Goal: Task Accomplishment & Management: Complete application form

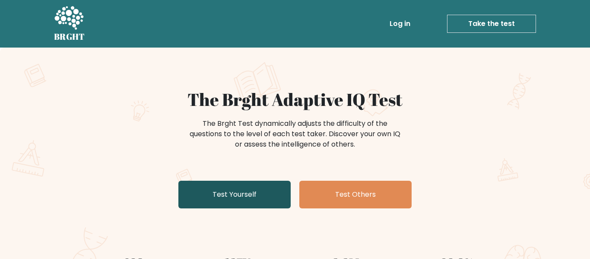
click at [202, 198] on link "Test Yourself" at bounding box center [235, 195] width 112 height 28
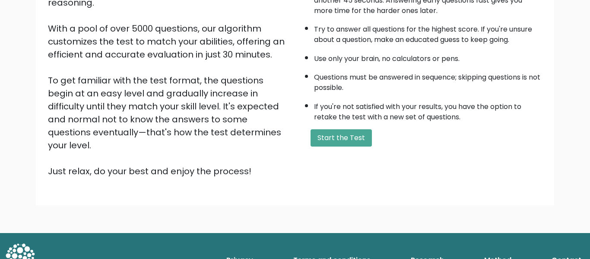
scroll to position [137, 0]
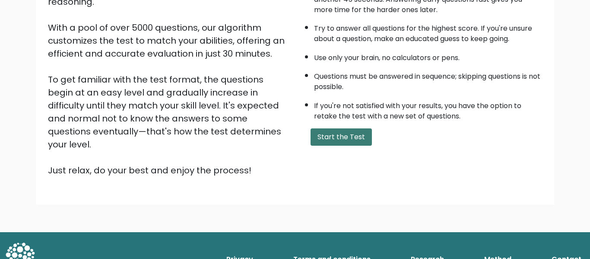
click at [322, 137] on button "Start the Test" at bounding box center [341, 136] width 61 height 17
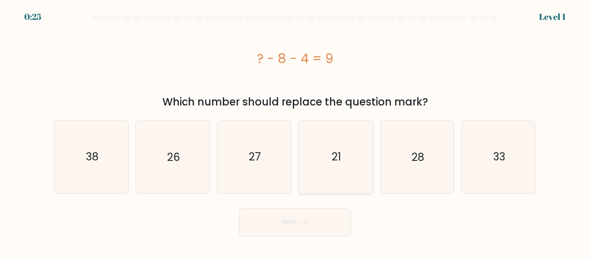
click at [355, 173] on icon "21" at bounding box center [336, 157] width 72 height 72
click at [296, 132] on input "d. 21" at bounding box center [295, 131] width 0 height 2
radio input "true"
click at [297, 229] on button "Next" at bounding box center [295, 222] width 112 height 28
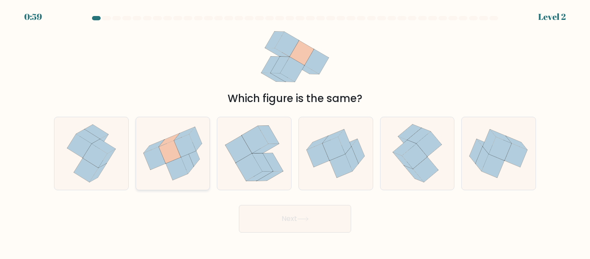
click at [181, 125] on icon at bounding box center [173, 154] width 74 height 66
click at [295, 130] on input "b." at bounding box center [295, 131] width 0 height 2
radio input "true"
click at [306, 227] on button "Next" at bounding box center [295, 219] width 112 height 28
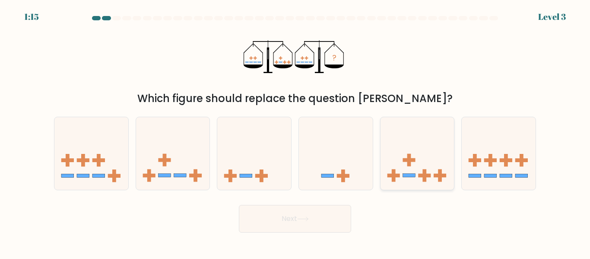
click at [401, 161] on icon at bounding box center [418, 153] width 74 height 61
click at [296, 132] on input "e." at bounding box center [295, 131] width 0 height 2
radio input "true"
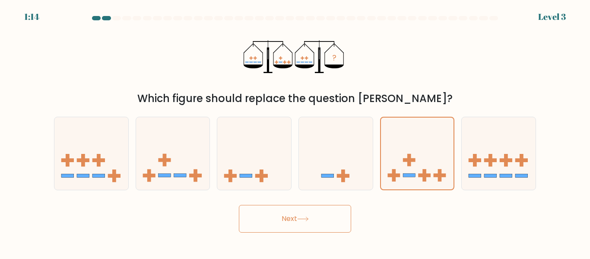
click at [324, 214] on button "Next" at bounding box center [295, 219] width 112 height 28
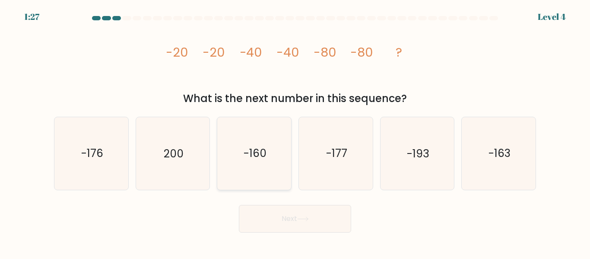
click at [245, 153] on text "-160" at bounding box center [255, 153] width 23 height 15
click at [295, 132] on input "c. -160" at bounding box center [295, 131] width 0 height 2
radio input "true"
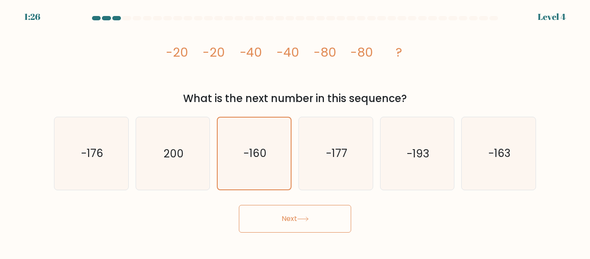
click at [282, 217] on button "Next" at bounding box center [295, 219] width 112 height 28
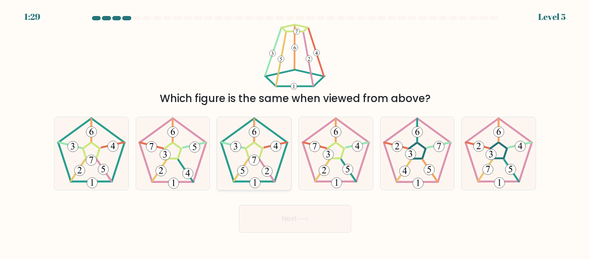
click at [250, 163] on 422 at bounding box center [254, 160] width 11 height 11
click at [295, 132] on input "c." at bounding box center [295, 131] width 0 height 2
radio input "true"
click at [262, 207] on button "Next" at bounding box center [295, 219] width 112 height 28
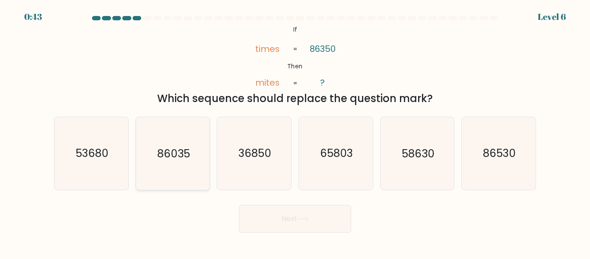
click at [180, 168] on icon "86035" at bounding box center [173, 153] width 72 height 72
click at [295, 132] on input "b. 86035" at bounding box center [295, 131] width 0 height 2
radio input "true"
click at [267, 222] on button "Next" at bounding box center [295, 219] width 112 height 28
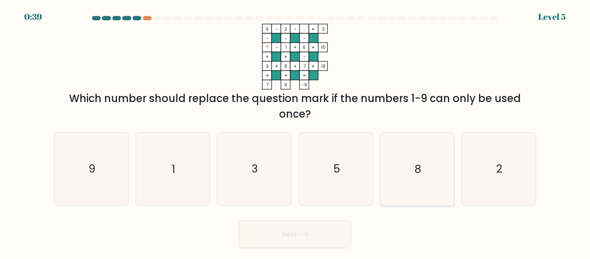
click at [401, 153] on icon "8" at bounding box center [417, 169] width 72 height 72
click at [296, 132] on input "e. 8" at bounding box center [295, 131] width 0 height 2
radio input "true"
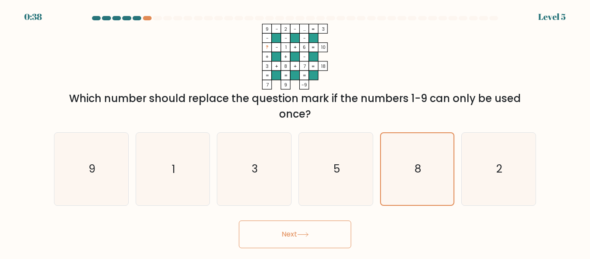
click at [309, 242] on button "Next" at bounding box center [295, 234] width 112 height 28
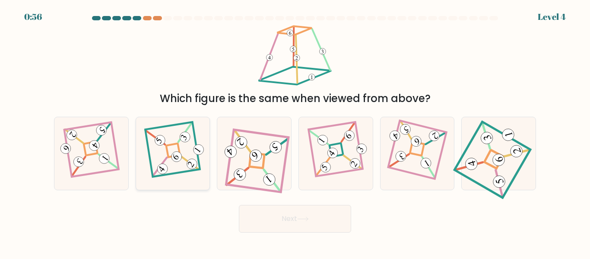
click at [156, 147] on icon at bounding box center [173, 153] width 50 height 58
click at [295, 132] on input "b." at bounding box center [295, 131] width 0 height 2
radio input "true"
click at [274, 226] on button "Next" at bounding box center [295, 219] width 112 height 28
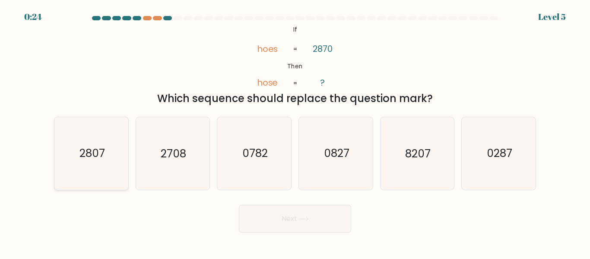
click at [110, 142] on icon "2807" at bounding box center [91, 153] width 72 height 72
click at [295, 132] on input "a. 2807" at bounding box center [295, 131] width 0 height 2
radio input "true"
click at [306, 223] on button "Next" at bounding box center [295, 219] width 112 height 28
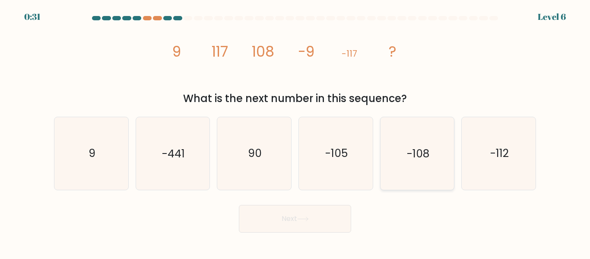
click at [395, 134] on icon "-108" at bounding box center [417, 153] width 72 height 72
click at [296, 132] on input "e. -108" at bounding box center [295, 131] width 0 height 2
radio input "true"
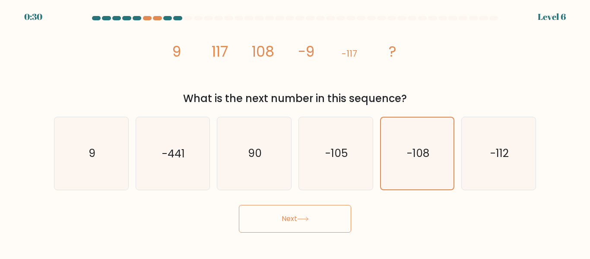
click at [303, 220] on icon at bounding box center [303, 219] width 12 height 5
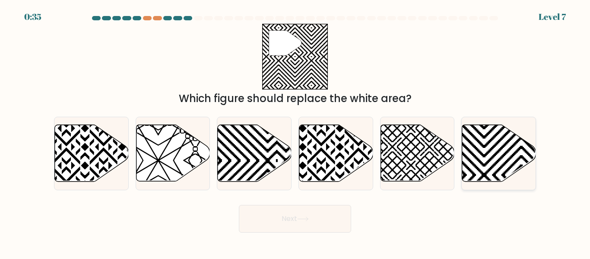
click at [490, 133] on icon at bounding box center [521, 184] width 149 height 149
click at [296, 132] on input "f." at bounding box center [295, 131] width 0 height 2
radio input "true"
click at [309, 212] on button "Next" at bounding box center [295, 219] width 112 height 28
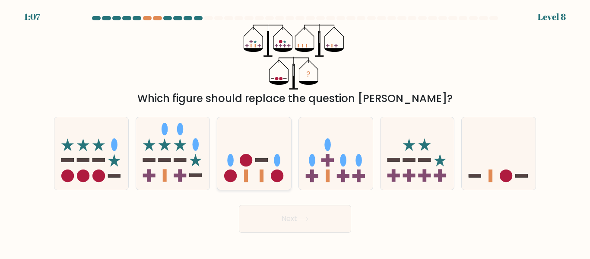
click at [228, 136] on icon at bounding box center [254, 153] width 74 height 61
click at [295, 132] on input "c." at bounding box center [295, 131] width 0 height 2
radio input "true"
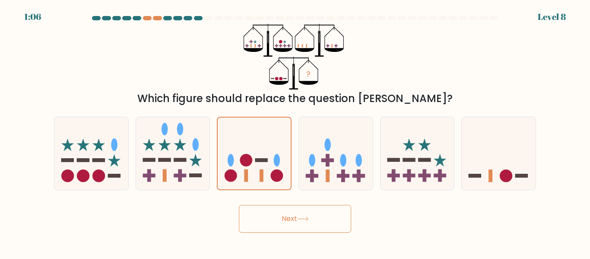
click at [271, 219] on button "Next" at bounding box center [295, 219] width 112 height 28
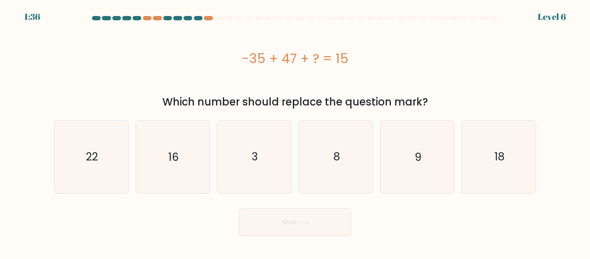
drag, startPoint x: 351, startPoint y: 57, endPoint x: 243, endPoint y: 64, distance: 107.4
click at [243, 64] on div "-35 + 47 + ? = 15" at bounding box center [295, 58] width 482 height 19
copy div "-35 + 47 + ? = 15"
click at [258, 150] on icon "3" at bounding box center [254, 157] width 72 height 72
click at [295, 132] on input "c. 3" at bounding box center [295, 131] width 0 height 2
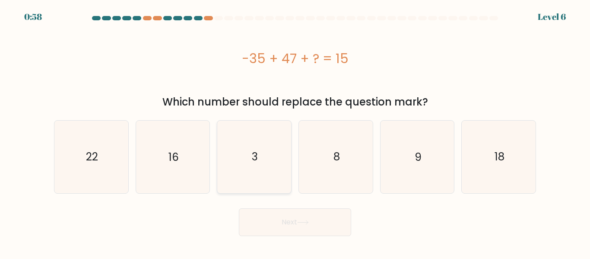
radio input "true"
click at [280, 227] on button "Next" at bounding box center [295, 222] width 112 height 28
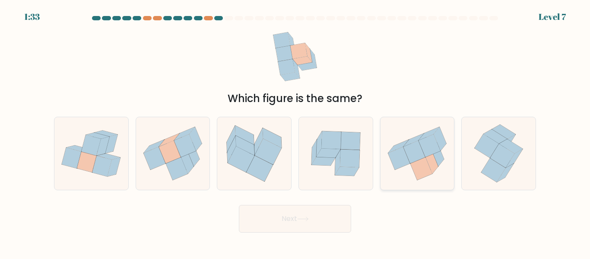
click at [384, 133] on icon at bounding box center [418, 154] width 74 height 66
click at [296, 132] on input "e." at bounding box center [295, 131] width 0 height 2
radio input "true"
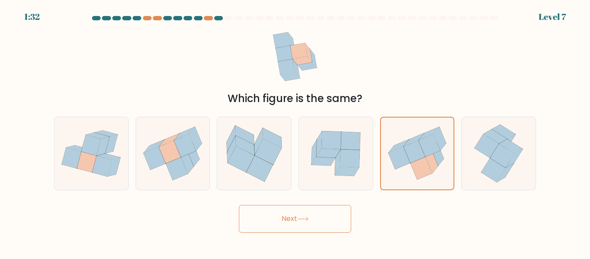
click at [320, 234] on body "1:32 Level 7" at bounding box center [295, 129] width 590 height 259
click at [317, 224] on button "Next" at bounding box center [295, 219] width 112 height 28
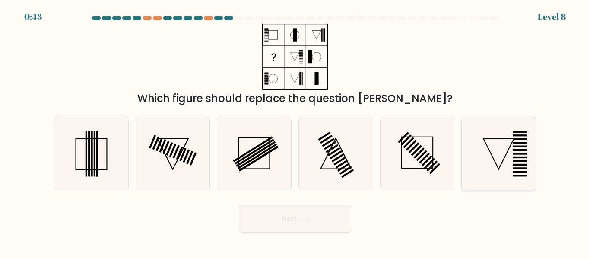
click at [490, 151] on icon at bounding box center [499, 154] width 31 height 31
click at [296, 132] on input "f." at bounding box center [295, 131] width 0 height 2
radio input "true"
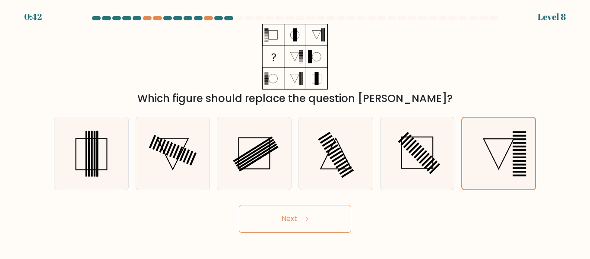
click at [304, 230] on button "Next" at bounding box center [295, 219] width 112 height 28
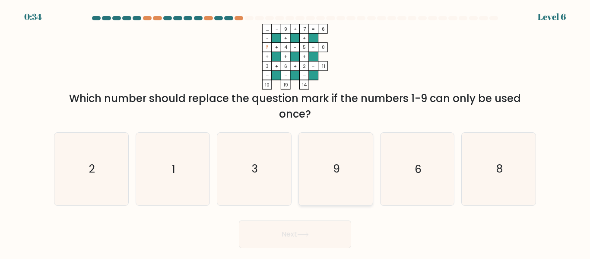
click at [329, 182] on icon "9" at bounding box center [336, 169] width 72 height 72
click at [296, 132] on input "d. 9" at bounding box center [295, 131] width 0 height 2
radio input "true"
click at [299, 233] on button "Next" at bounding box center [295, 234] width 112 height 28
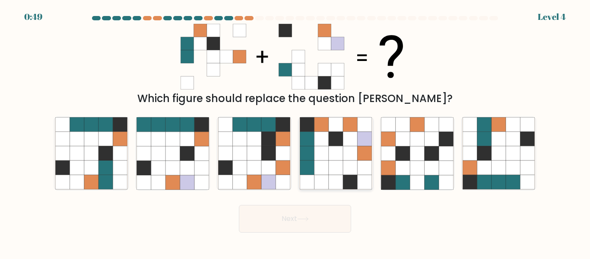
click at [348, 146] on icon at bounding box center [350, 153] width 14 height 14
click at [296, 132] on input "d." at bounding box center [295, 131] width 0 height 2
radio input "true"
click at [300, 225] on button "Next" at bounding box center [295, 219] width 112 height 28
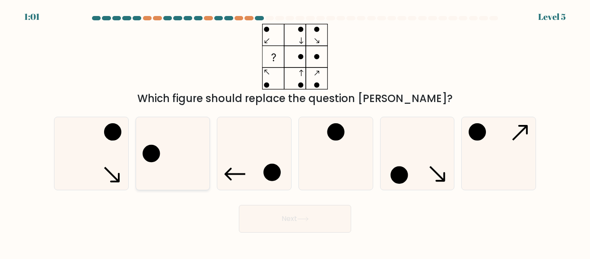
click at [178, 149] on icon at bounding box center [173, 153] width 72 height 72
click at [295, 132] on input "b." at bounding box center [295, 131] width 0 height 2
radio input "true"
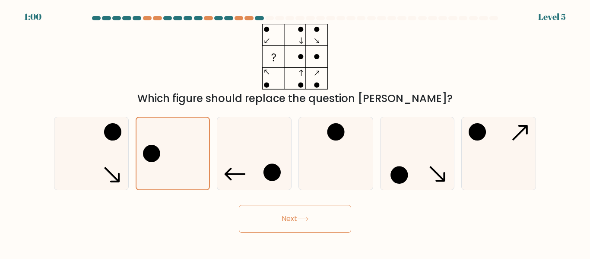
click at [259, 218] on button "Next" at bounding box center [295, 219] width 112 height 28
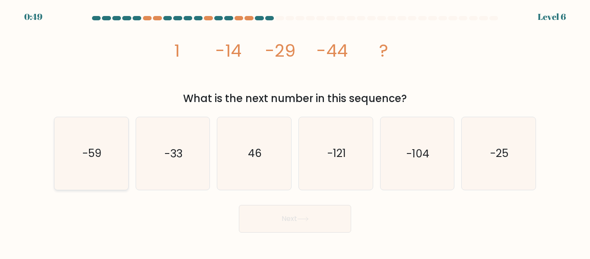
click at [110, 165] on icon "-59" at bounding box center [91, 153] width 72 height 72
click at [295, 132] on input "a. -59" at bounding box center [295, 131] width 0 height 2
radio input "true"
click at [269, 215] on button "Next" at bounding box center [295, 219] width 112 height 28
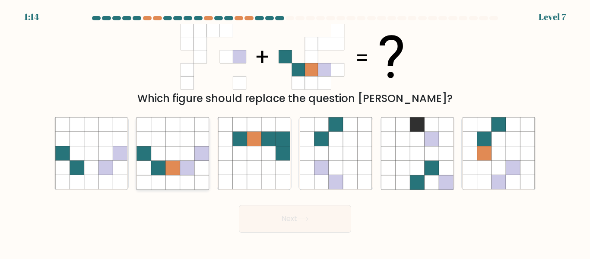
click at [191, 146] on icon at bounding box center [187, 153] width 14 height 14
click at [295, 132] on input "b." at bounding box center [295, 131] width 0 height 2
radio input "true"
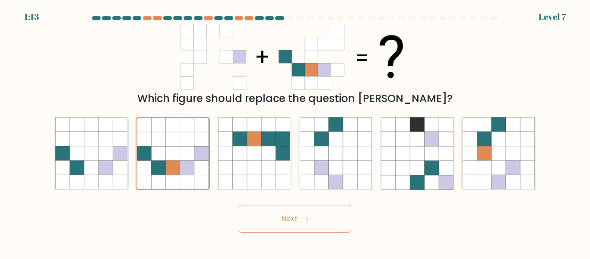
click at [250, 215] on button "Next" at bounding box center [295, 219] width 112 height 28
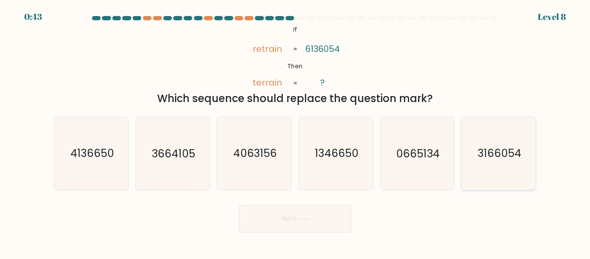
click at [466, 139] on icon "3166054" at bounding box center [499, 153] width 72 height 72
click at [296, 132] on input "f. 3166054" at bounding box center [295, 131] width 0 height 2
radio input "true"
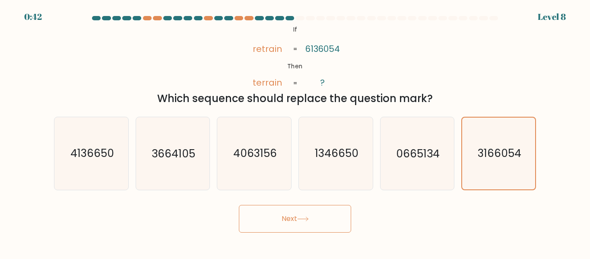
click at [309, 220] on icon at bounding box center [303, 219] width 12 height 5
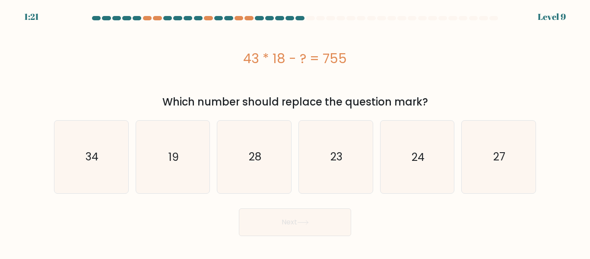
drag, startPoint x: 242, startPoint y: 58, endPoint x: 353, endPoint y: 59, distance: 111.1
click at [353, 59] on div "43 * 18 - ? = 755" at bounding box center [295, 58] width 482 height 19
copy div "43 * 18 - ? = 755"
click at [370, 83] on div "43 * 18 - ? = 755" at bounding box center [295, 58] width 482 height 69
click at [192, 154] on icon "19" at bounding box center [173, 157] width 72 height 72
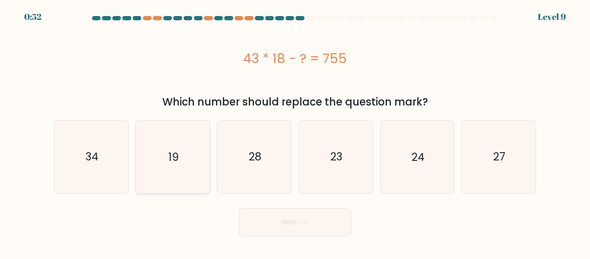
click at [295, 132] on input "b. 19" at bounding box center [295, 131] width 0 height 2
radio input "true"
click at [263, 223] on button "Next" at bounding box center [295, 222] width 112 height 28
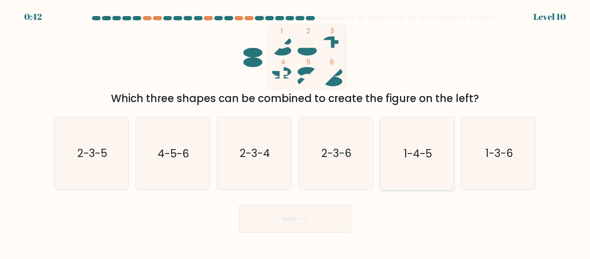
click at [414, 167] on icon "1-4-5" at bounding box center [417, 153] width 72 height 72
click at [296, 132] on input "e. 1-4-5" at bounding box center [295, 131] width 0 height 2
radio input "true"
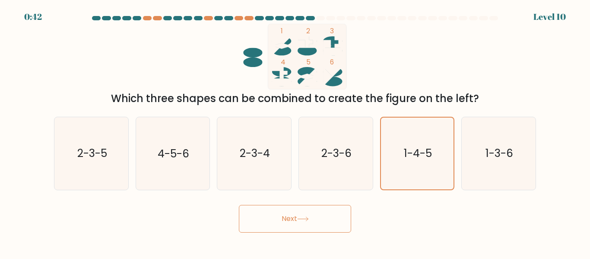
click at [339, 219] on button "Next" at bounding box center [295, 219] width 112 height 28
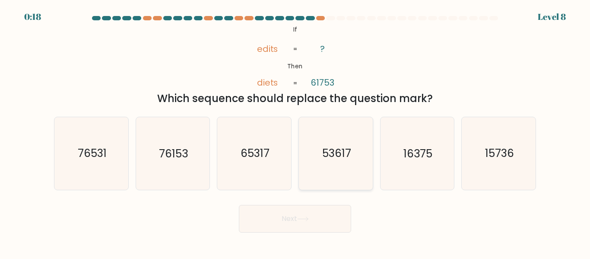
click at [339, 125] on icon "53617" at bounding box center [336, 153] width 72 height 72
click at [296, 130] on input "d. 53617" at bounding box center [295, 131] width 0 height 2
radio input "true"
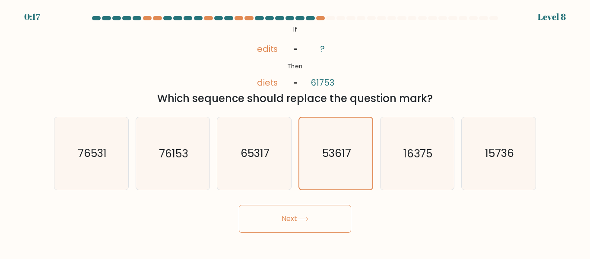
click at [285, 224] on button "Next" at bounding box center [295, 219] width 112 height 28
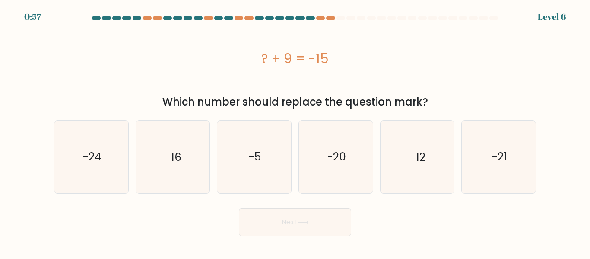
click at [337, 67] on div "? + 9 = -15" at bounding box center [295, 58] width 482 height 19
drag, startPoint x: 331, startPoint y: 59, endPoint x: 260, endPoint y: 58, distance: 70.9
click at [260, 58] on div "? + 9 = -15" at bounding box center [295, 58] width 482 height 19
copy div "? + 9 = -15"
click at [106, 168] on icon "-24" at bounding box center [91, 157] width 72 height 72
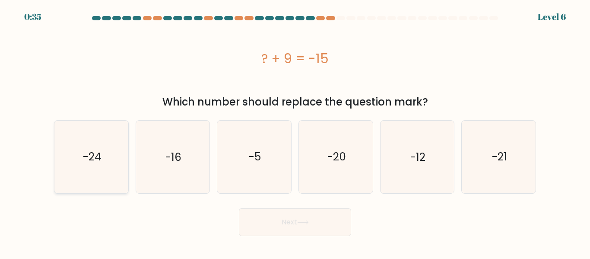
click at [295, 132] on input "a. -24" at bounding box center [295, 131] width 0 height 2
radio input "true"
click at [258, 225] on button "Next" at bounding box center [295, 222] width 112 height 28
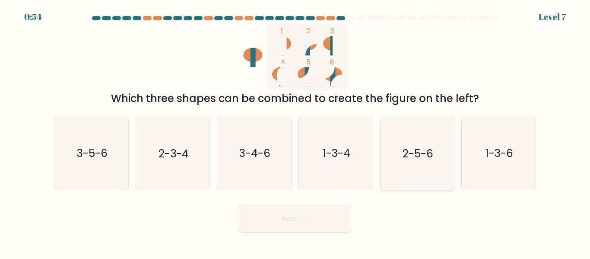
click at [391, 150] on icon "2-5-6" at bounding box center [417, 153] width 72 height 72
click at [296, 132] on input "e. 2-5-6" at bounding box center [295, 131] width 0 height 2
radio input "true"
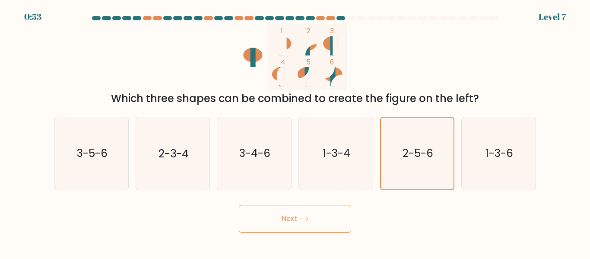
click at [310, 223] on button "Next" at bounding box center [295, 219] width 112 height 28
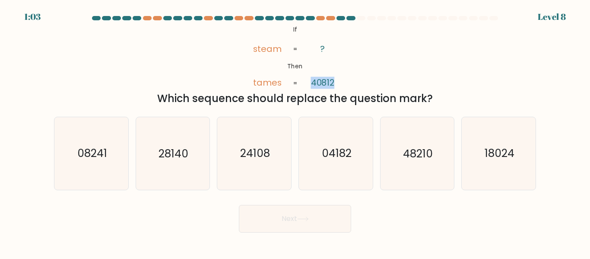
drag, startPoint x: 313, startPoint y: 81, endPoint x: 339, endPoint y: 84, distance: 27.0
click at [339, 84] on icon "@import url('https://fonts.googleapis.com/css?family=Abril+Fatface:400,100,100i…" at bounding box center [295, 57] width 107 height 66
copy tspan "40812"
click at [367, 66] on div "@import url('https://fonts.googleapis.com/css?family=Abril+Fatface:400,100,100i…" at bounding box center [295, 65] width 493 height 83
click at [383, 155] on icon "48210" at bounding box center [417, 153] width 72 height 72
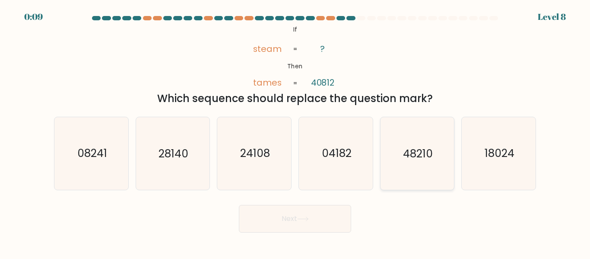
click at [296, 132] on input "e. 48210" at bounding box center [295, 131] width 0 height 2
radio input "true"
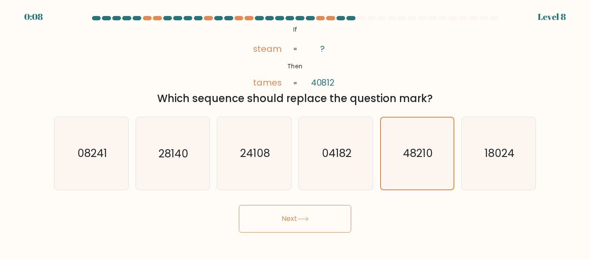
click at [322, 221] on button "Next" at bounding box center [295, 219] width 112 height 28
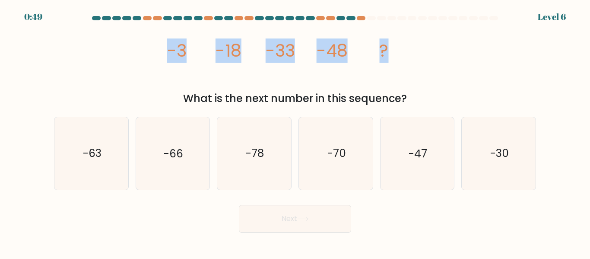
drag, startPoint x: 161, startPoint y: 48, endPoint x: 395, endPoint y: 45, distance: 233.9
click at [395, 45] on div "image/svg+xml -3 -18 -33 -48 ? What is the next number in this sequence?" at bounding box center [295, 65] width 493 height 83
click at [395, 45] on icon "image/svg+xml -3 -18 -33 -48 ?" at bounding box center [295, 57] width 259 height 66
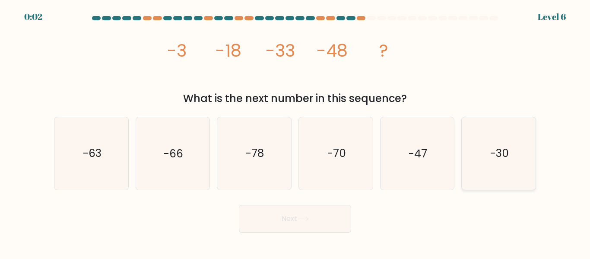
click at [475, 132] on icon "-30" at bounding box center [499, 153] width 72 height 72
click at [296, 132] on input "f. -30" at bounding box center [295, 131] width 0 height 2
radio input "true"
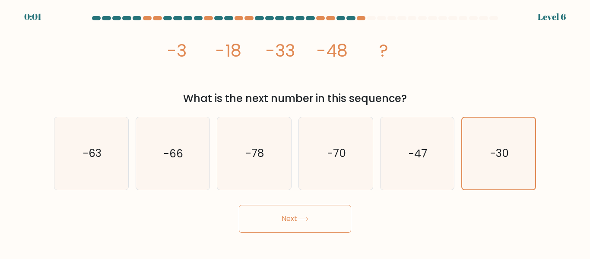
click at [315, 225] on button "Next" at bounding box center [295, 219] width 112 height 28
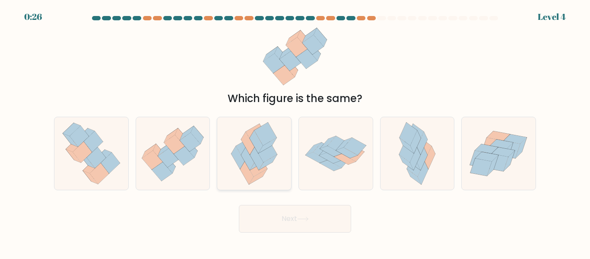
click at [264, 133] on icon at bounding box center [266, 134] width 22 height 23
click at [295, 132] on input "c." at bounding box center [295, 131] width 0 height 2
radio input "true"
click at [268, 219] on button "Next" at bounding box center [295, 219] width 112 height 28
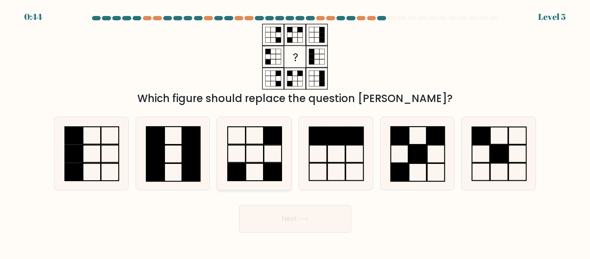
click at [248, 152] on icon at bounding box center [254, 153] width 72 height 72
click at [295, 132] on input "c." at bounding box center [295, 131] width 0 height 2
radio input "true"
click at [271, 218] on button "Next" at bounding box center [295, 219] width 112 height 28
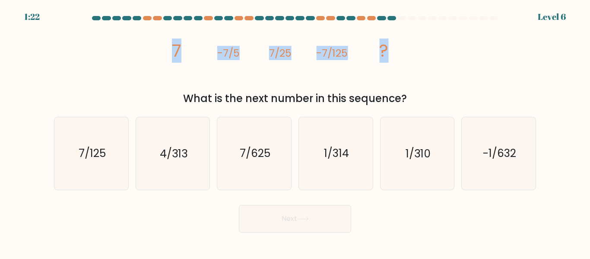
drag, startPoint x: 155, startPoint y: 51, endPoint x: 423, endPoint y: 56, distance: 268.0
click at [423, 56] on div "image/svg+xml 7 -7/5 7/25 -7/125 ? What is the next number in this sequence?" at bounding box center [295, 65] width 493 height 83
copy g "7 -7/5 7/25 -7/125 ?"
click at [298, 89] on icon "image/svg+xml 7 -7/5 7/25 -7/125 ?" at bounding box center [295, 57] width 259 height 66
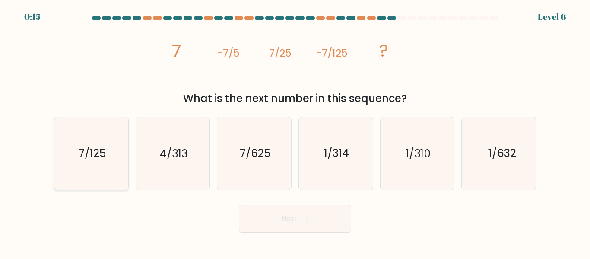
click at [102, 142] on icon "7/125" at bounding box center [91, 153] width 72 height 72
click at [295, 132] on input "a. 7/125" at bounding box center [295, 131] width 0 height 2
radio input "true"
click at [281, 223] on button "Next" at bounding box center [295, 219] width 112 height 28
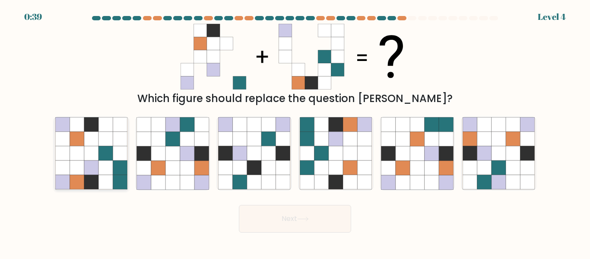
click at [98, 142] on icon at bounding box center [91, 139] width 14 height 14
click at [295, 132] on input "a." at bounding box center [295, 131] width 0 height 2
radio input "true"
click at [273, 225] on button "Next" at bounding box center [295, 219] width 112 height 28
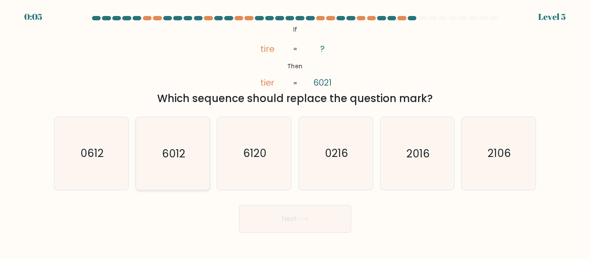
click at [183, 168] on icon "6012" at bounding box center [173, 153] width 72 height 72
click at [295, 132] on input "b. 6012" at bounding box center [295, 131] width 0 height 2
radio input "true"
click at [262, 211] on button "Next" at bounding box center [295, 219] width 112 height 28
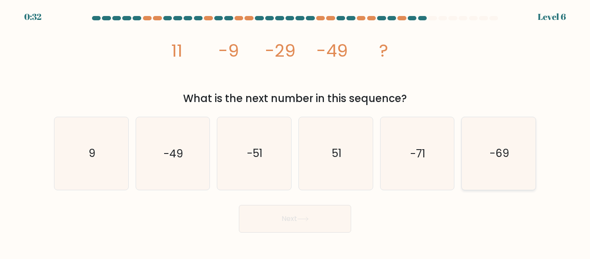
click at [481, 136] on icon "-69" at bounding box center [499, 153] width 72 height 72
click at [296, 132] on input "f. -69" at bounding box center [295, 131] width 0 height 2
radio input "true"
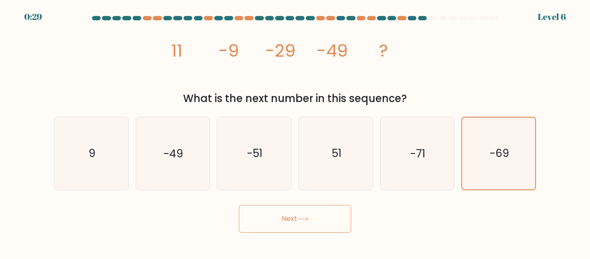
click at [262, 215] on button "Next" at bounding box center [295, 219] width 112 height 28
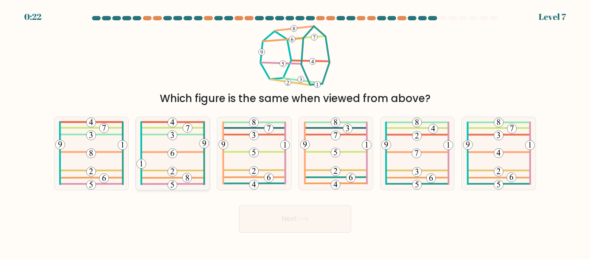
click at [157, 166] on icon at bounding box center [173, 153] width 72 height 72
click at [295, 132] on input "b." at bounding box center [295, 131] width 0 height 2
radio input "true"
click at [252, 218] on button "Next" at bounding box center [295, 219] width 112 height 28
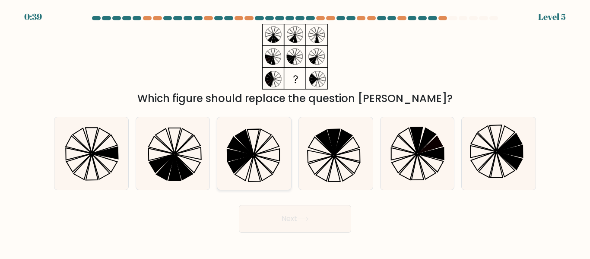
click at [237, 141] on icon at bounding box center [240, 146] width 25 height 18
click at [295, 132] on input "c." at bounding box center [295, 131] width 0 height 2
radio input "true"
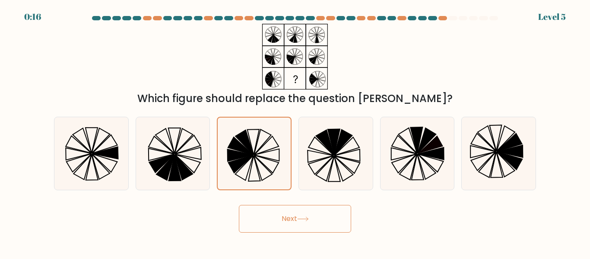
click at [262, 219] on button "Next" at bounding box center [295, 219] width 112 height 28
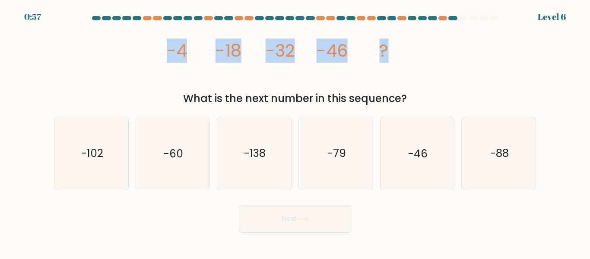
drag, startPoint x: 159, startPoint y: 55, endPoint x: 436, endPoint y: 59, distance: 276.2
click at [436, 59] on div "image/svg+xml -4 -18 -32 -46 ? What is the next number in this sequence?" at bounding box center [295, 65] width 493 height 83
copy g "-4 -18 -32 -46 ?"
click at [315, 82] on icon "image/svg+xml -4 -18 -32 -46 ?" at bounding box center [295, 57] width 259 height 66
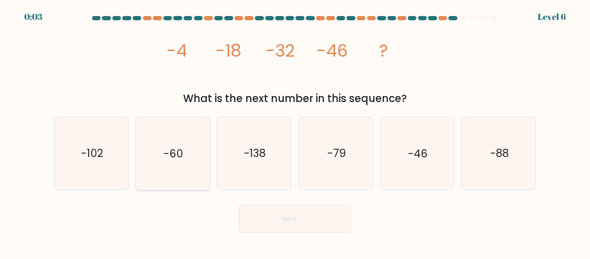
click at [182, 148] on text "-60" at bounding box center [173, 153] width 19 height 15
click at [295, 132] on input "b. -60" at bounding box center [295, 131] width 0 height 2
radio input "true"
click at [251, 211] on button "Next" at bounding box center [295, 219] width 112 height 28
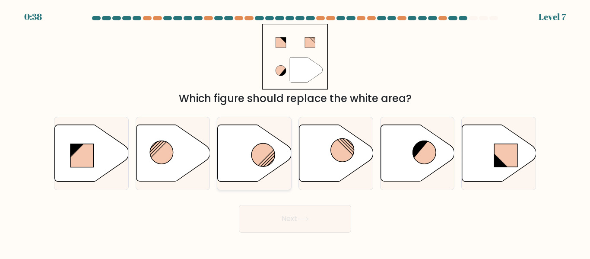
click at [249, 142] on icon at bounding box center [255, 153] width 74 height 57
click at [295, 132] on input "c." at bounding box center [295, 131] width 0 height 2
radio input "true"
click at [274, 219] on button "Next" at bounding box center [295, 219] width 112 height 28
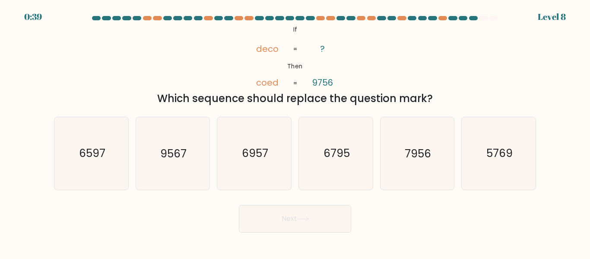
click at [150, 64] on div "@import url('https://fonts.googleapis.com/css?family=Abril+Fatface:400,100,100i…" at bounding box center [295, 65] width 493 height 83
click at [184, 163] on icon "9567" at bounding box center [173, 153] width 72 height 72
click at [295, 132] on input "b. 9567" at bounding box center [295, 131] width 0 height 2
radio input "true"
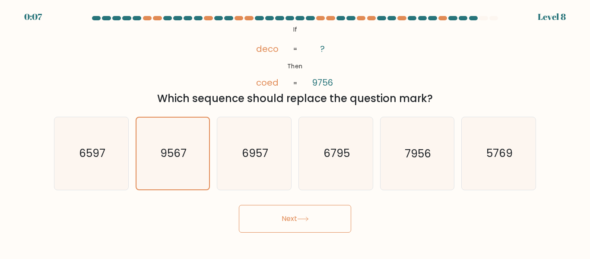
click at [255, 203] on div "Next" at bounding box center [295, 217] width 493 height 32
click at [250, 217] on button "Next" at bounding box center [295, 219] width 112 height 28
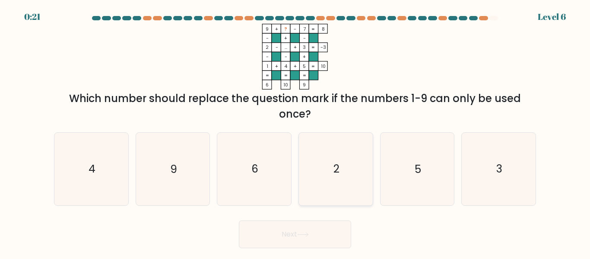
click at [327, 165] on icon "2" at bounding box center [336, 169] width 72 height 72
click at [296, 132] on input "d. 2" at bounding box center [295, 131] width 0 height 2
radio input "true"
click at [287, 236] on button "Next" at bounding box center [295, 234] width 112 height 28
